Goal: Transaction & Acquisition: Purchase product/service

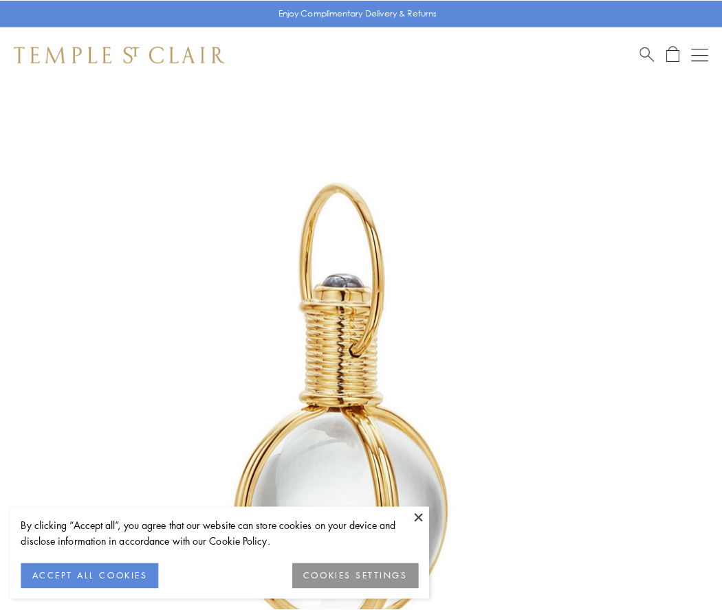
scroll to position [359, 0]
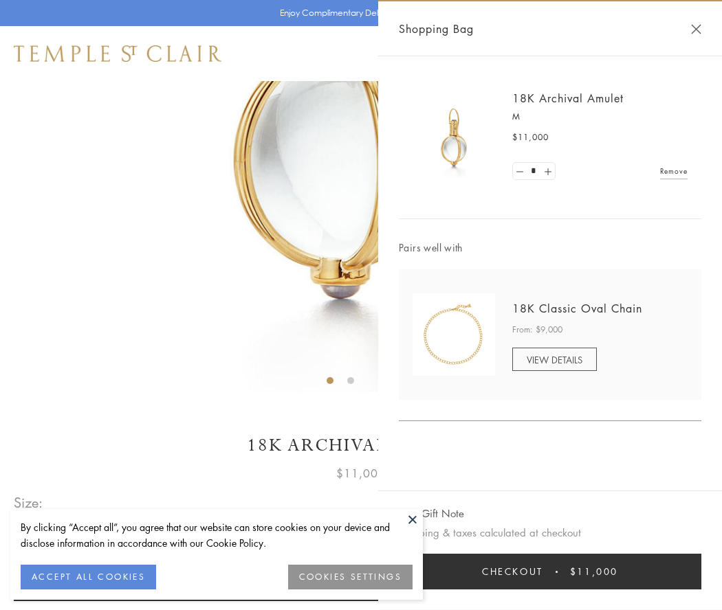
click at [550, 572] on button "Checkout $11,000" at bounding box center [550, 572] width 302 height 36
